Goal: Transaction & Acquisition: Download file/media

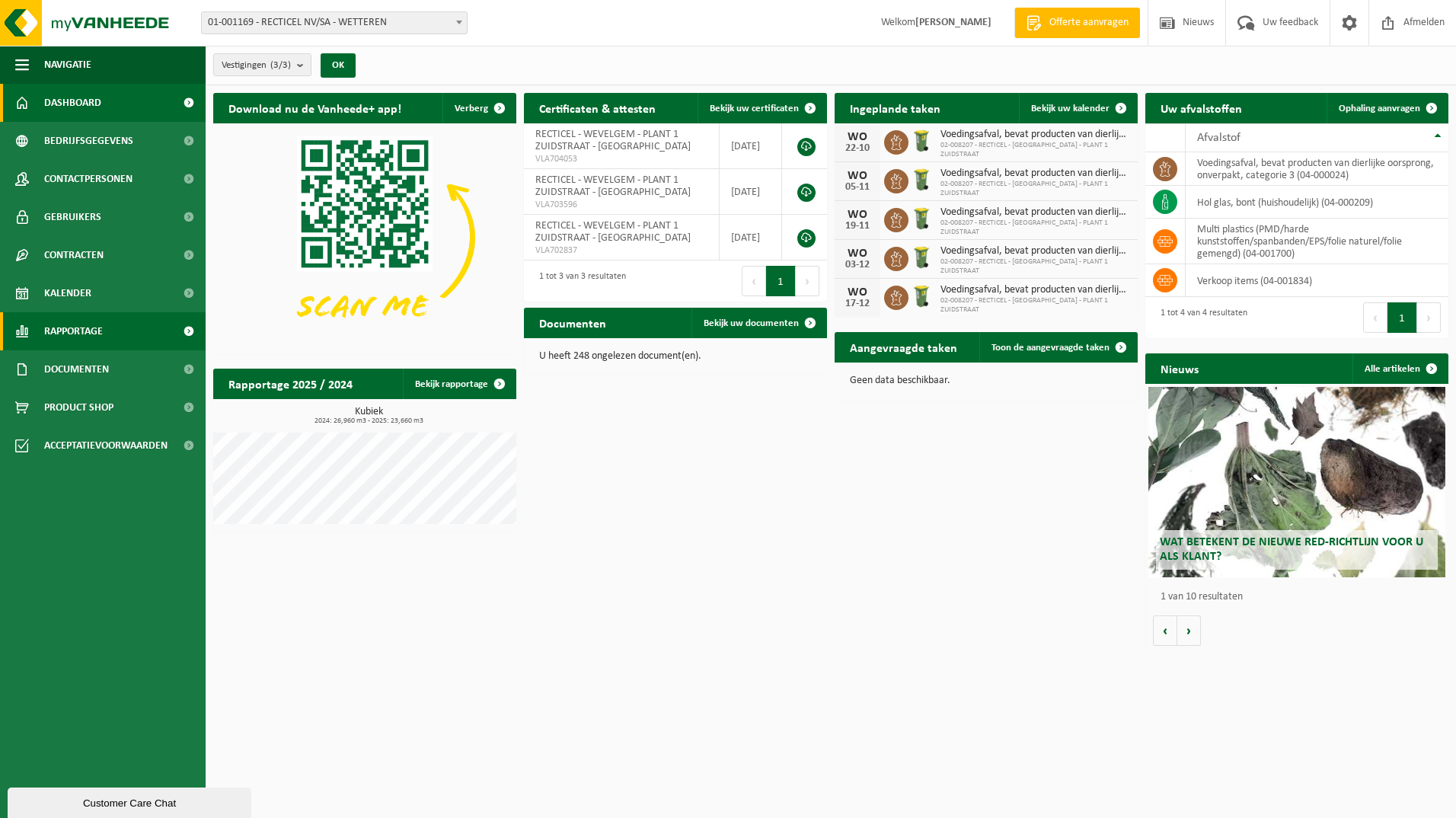
click at [67, 335] on span "Rapportage" at bounding box center [74, 331] width 59 height 38
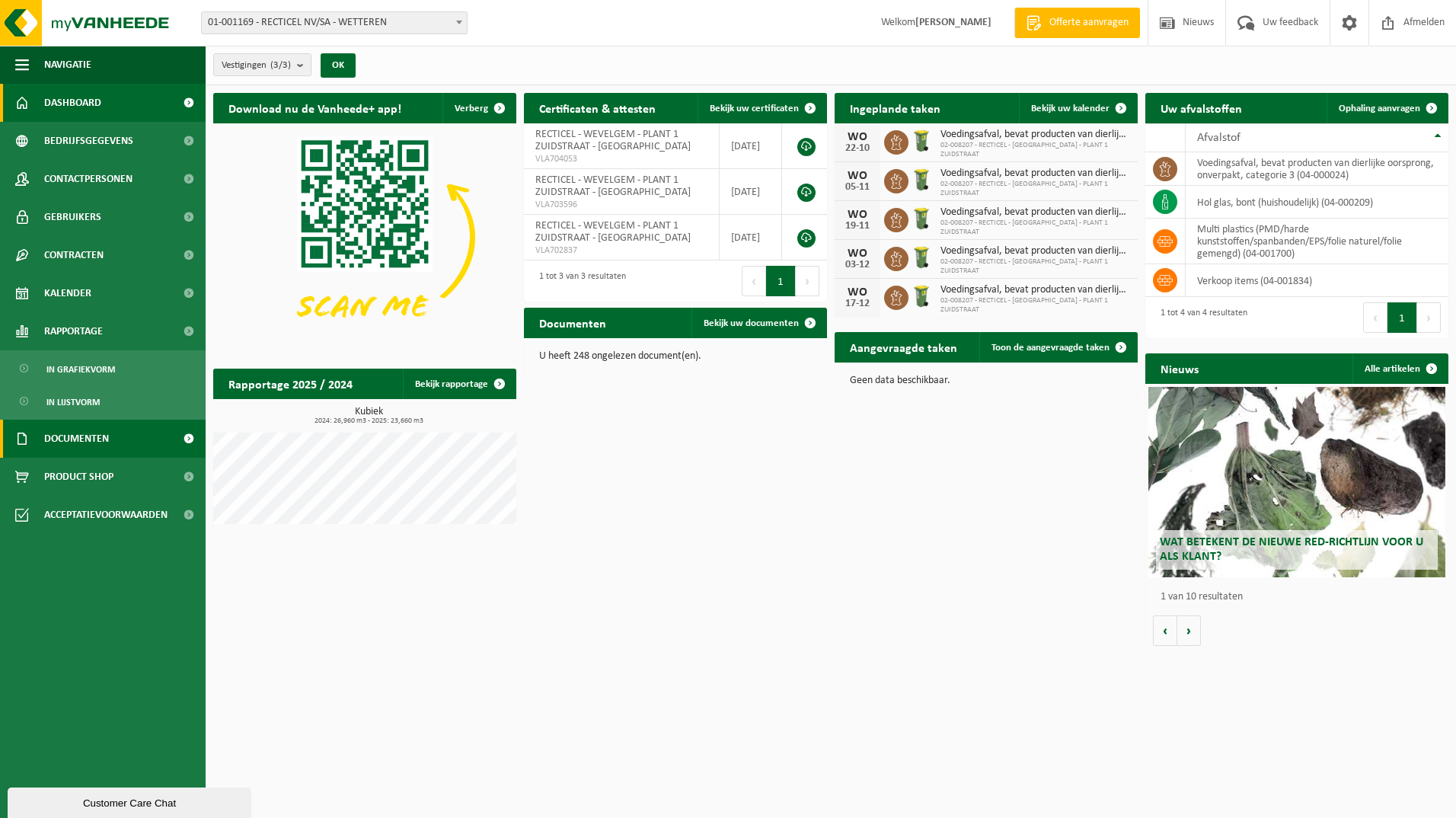
click at [90, 444] on span "Documenten" at bounding box center [77, 438] width 65 height 38
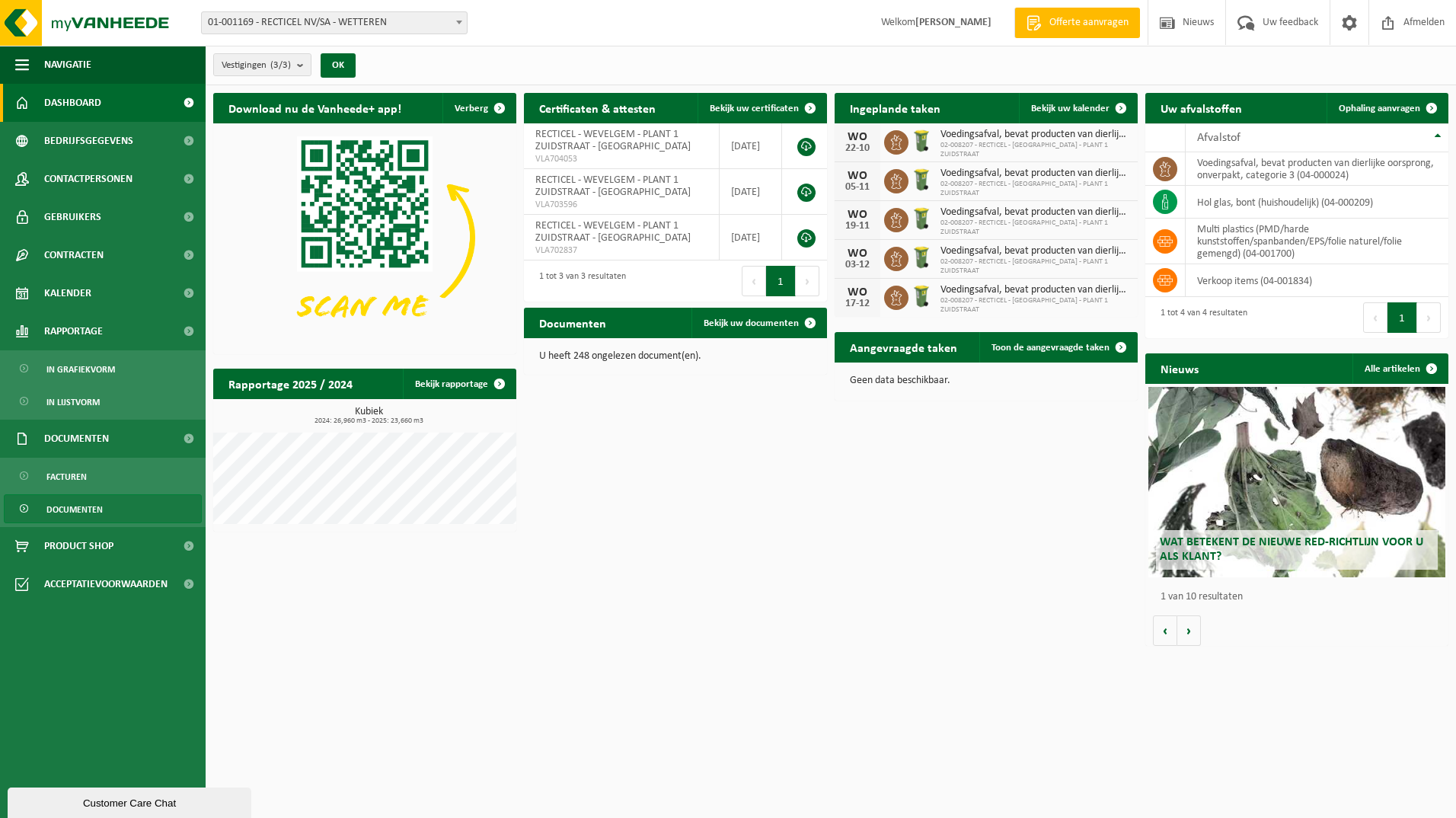
click at [72, 515] on span "Documenten" at bounding box center [74, 509] width 56 height 29
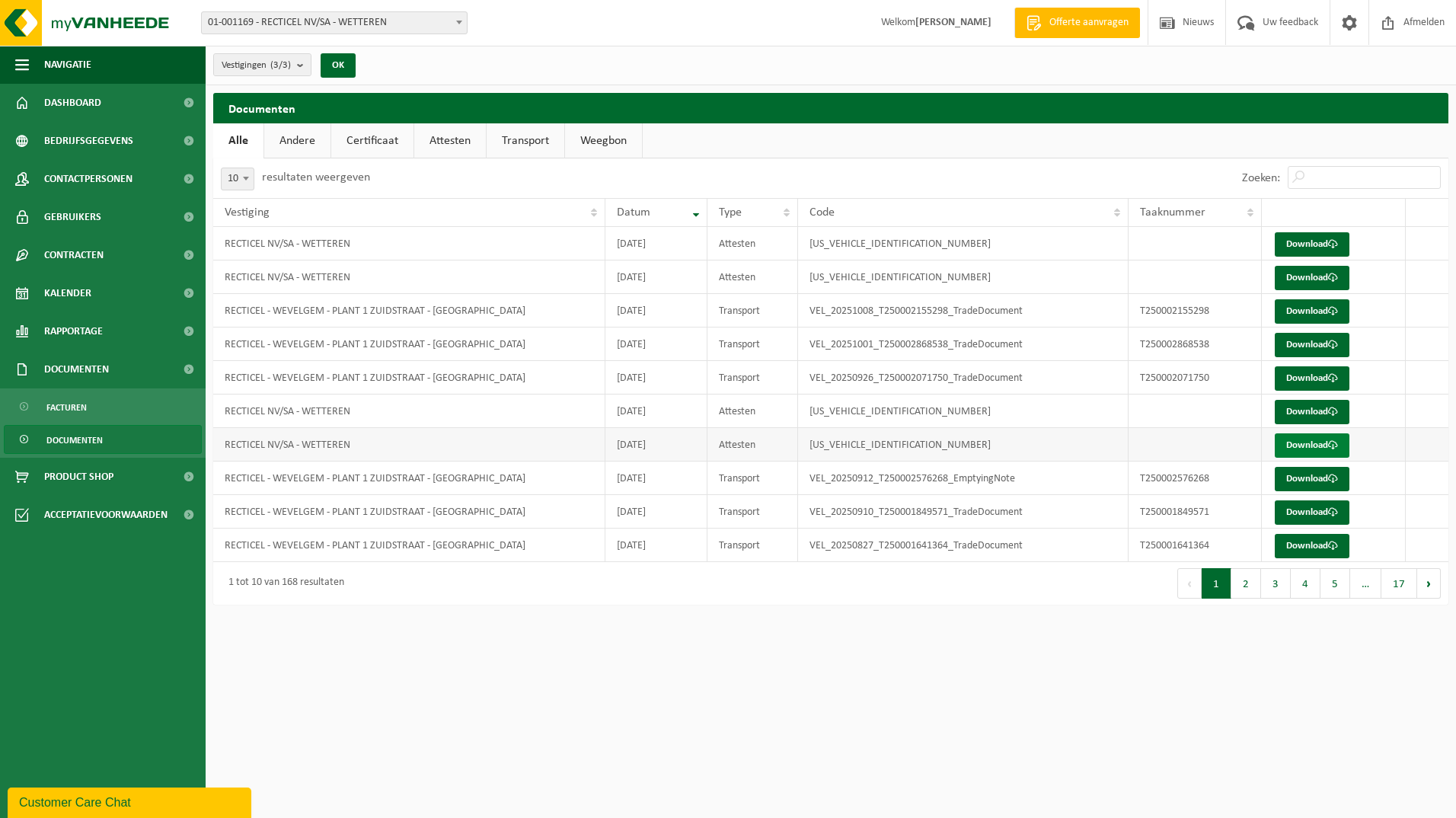
click at [1313, 442] on link "Download" at bounding box center [1312, 445] width 75 height 24
click at [398, 419] on td "RECTICEL NV/SA - WETTEREN" at bounding box center [409, 411] width 392 height 33
click at [1297, 411] on link "Download" at bounding box center [1312, 412] width 75 height 24
click at [1314, 276] on link "Download" at bounding box center [1312, 278] width 75 height 24
click at [1300, 240] on link "Download" at bounding box center [1312, 245] width 75 height 24
